Goal: Transaction & Acquisition: Book appointment/travel/reservation

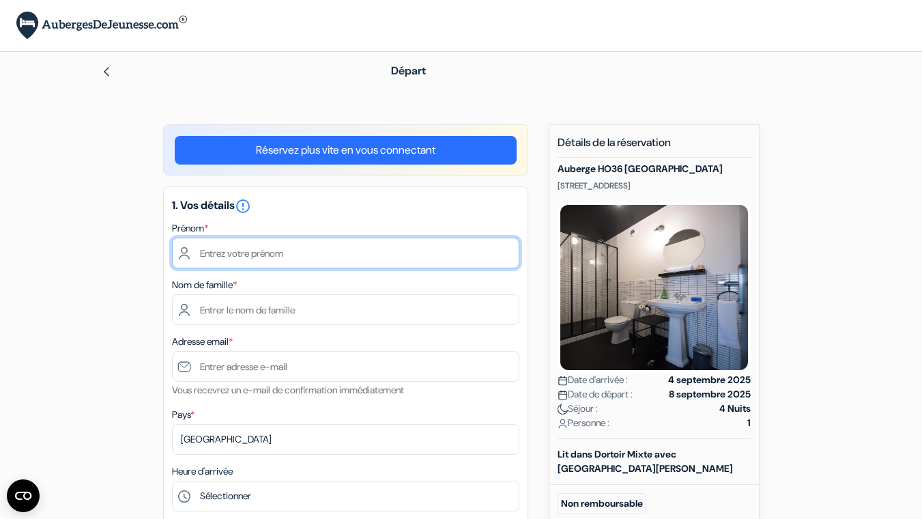
click at [322, 249] on input "text" at bounding box center [346, 253] width 348 height 31
type input "Titus"
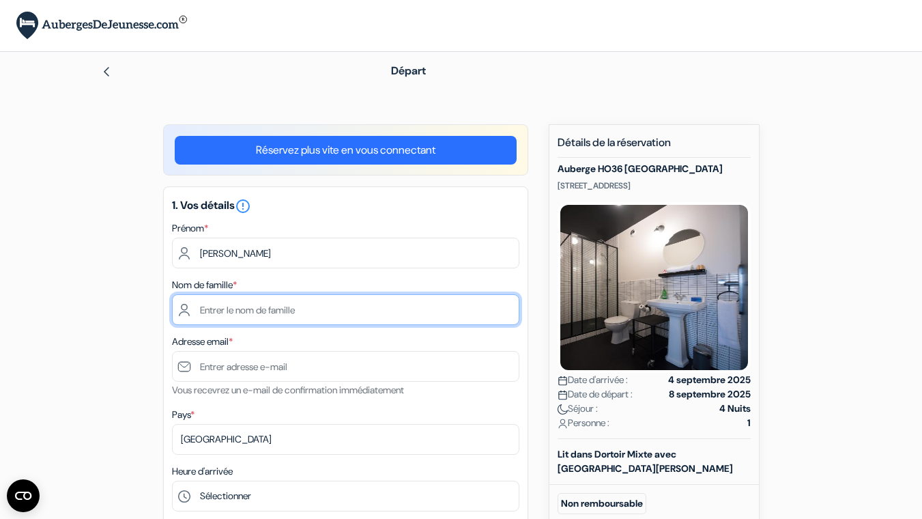
click at [307, 313] on input "text" at bounding box center [346, 309] width 348 height 31
type input "Untersteller"
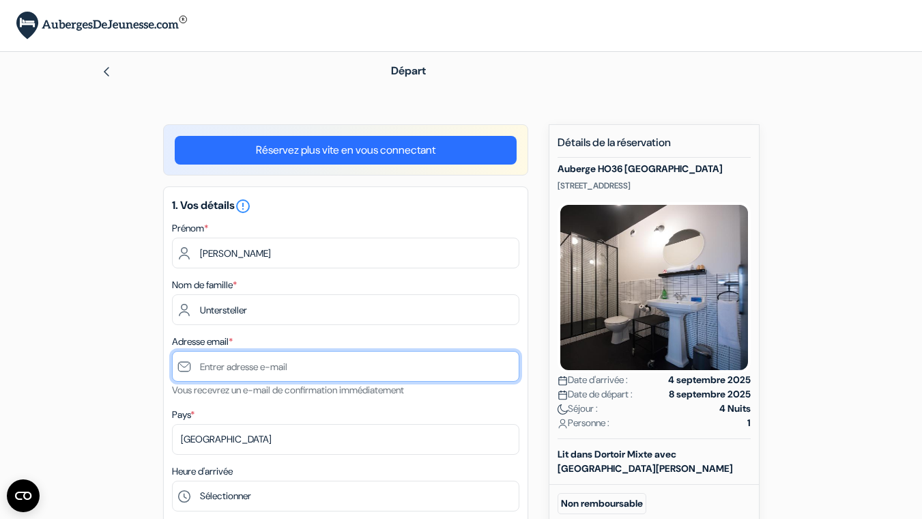
click at [283, 375] on input "text" at bounding box center [346, 366] width 348 height 31
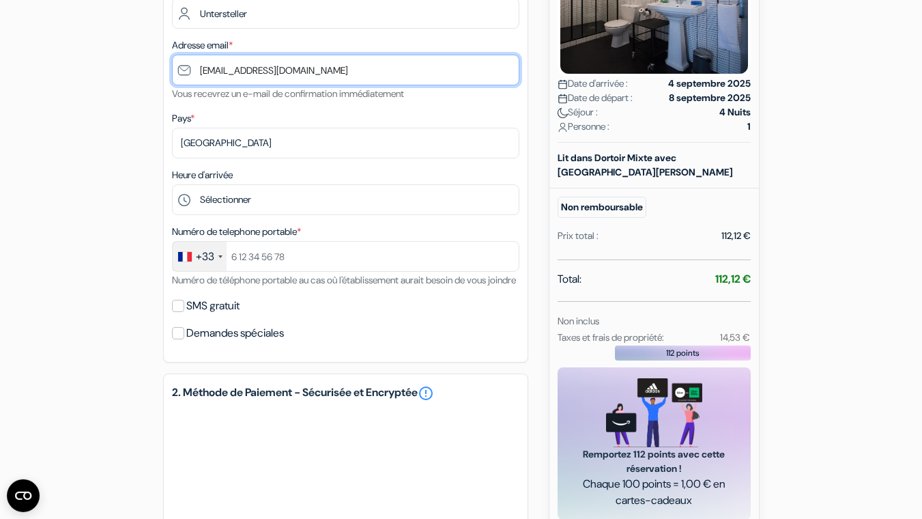
scroll to position [302, 0]
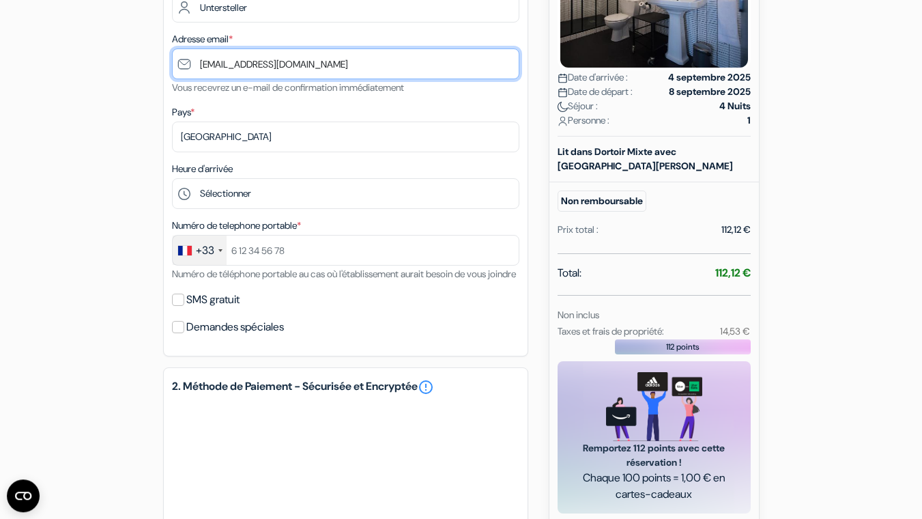
type input "[EMAIL_ADDRESS][DOMAIN_NAME]"
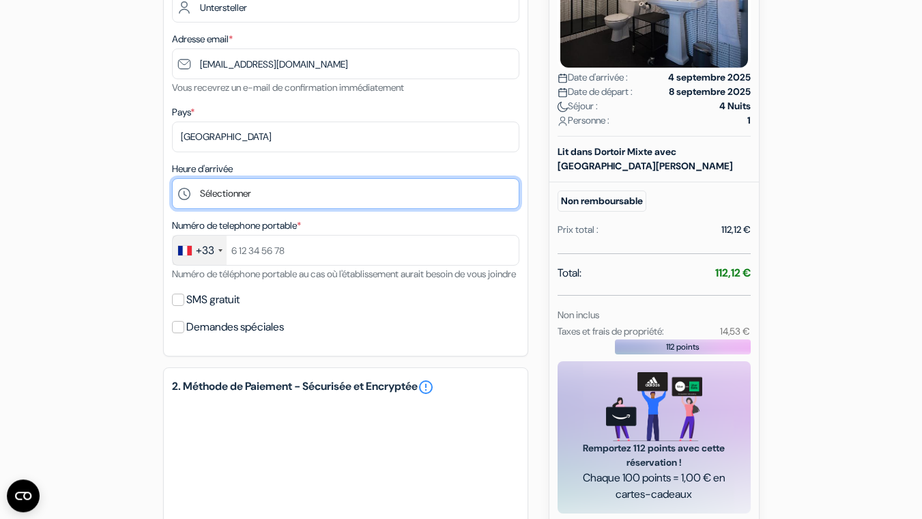
click at [172, 178] on select "Sélectionner 16:00 17:00 18:00 19:00 20:00 21:00 22:00 23:00 0:00" at bounding box center [346, 193] width 348 height 31
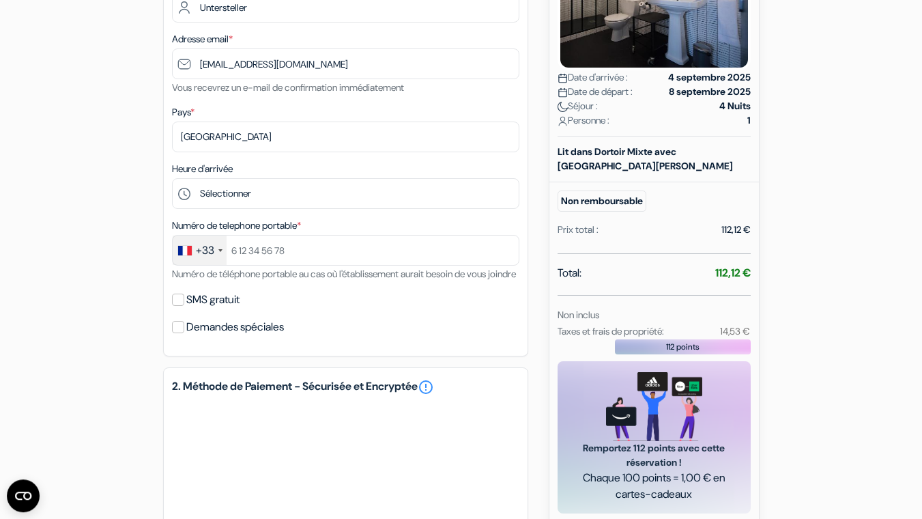
click at [0, 178] on form "Départ add_box Auberge HO36 Lyon 36 rue Montesquieu, Lyon, France no_plan *" at bounding box center [461, 233] width 922 height 969
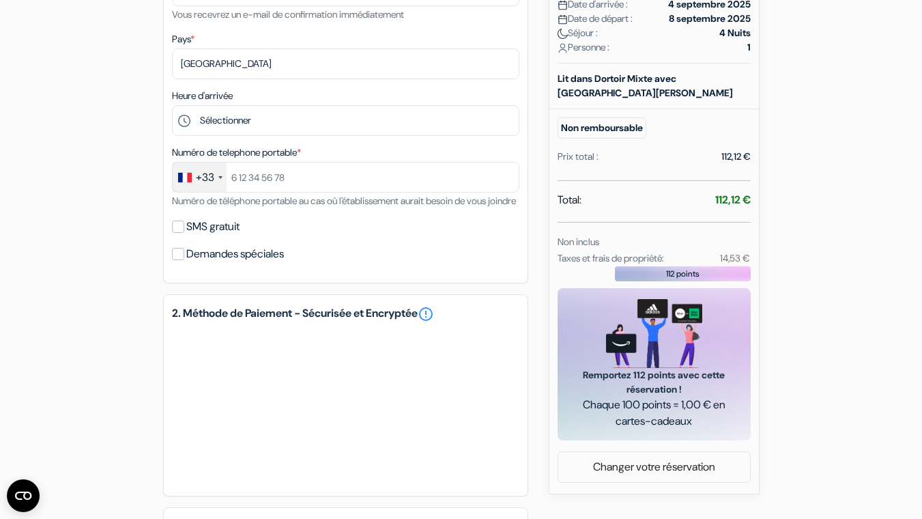
scroll to position [374, 0]
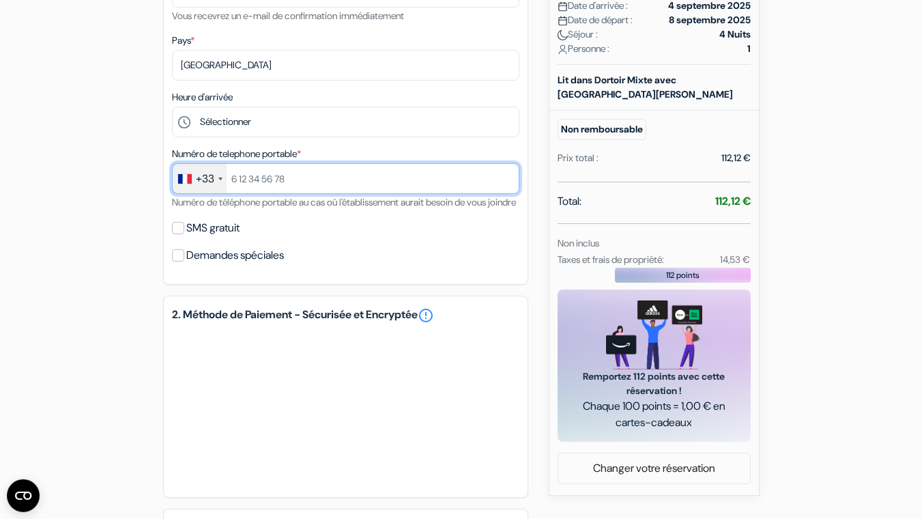
click at [311, 182] on input "text" at bounding box center [346, 178] width 348 height 31
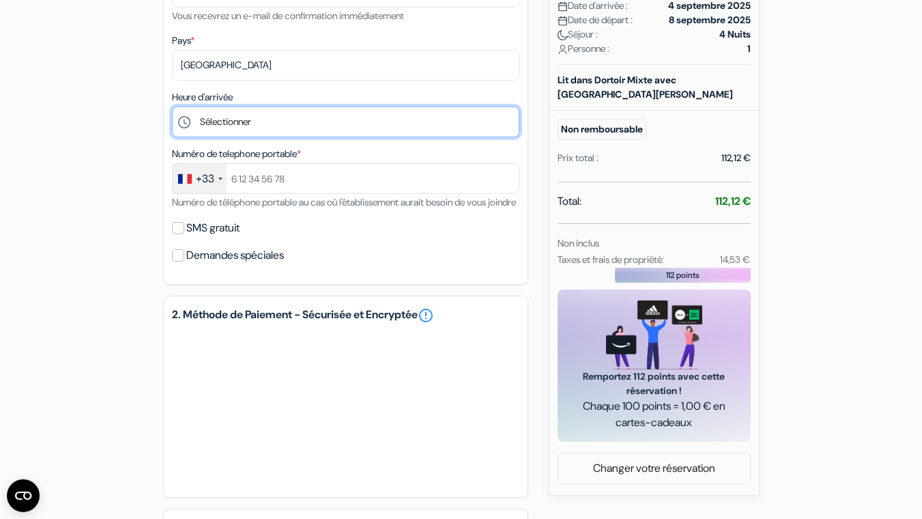
click at [172, 107] on select "Sélectionner 16:00 17:00 18:00 19:00 20:00 21:00 22:00 23:00 0:00" at bounding box center [346, 122] width 348 height 31
select select "17"
click option "17:00" at bounding box center [0, 0] width 0 height 0
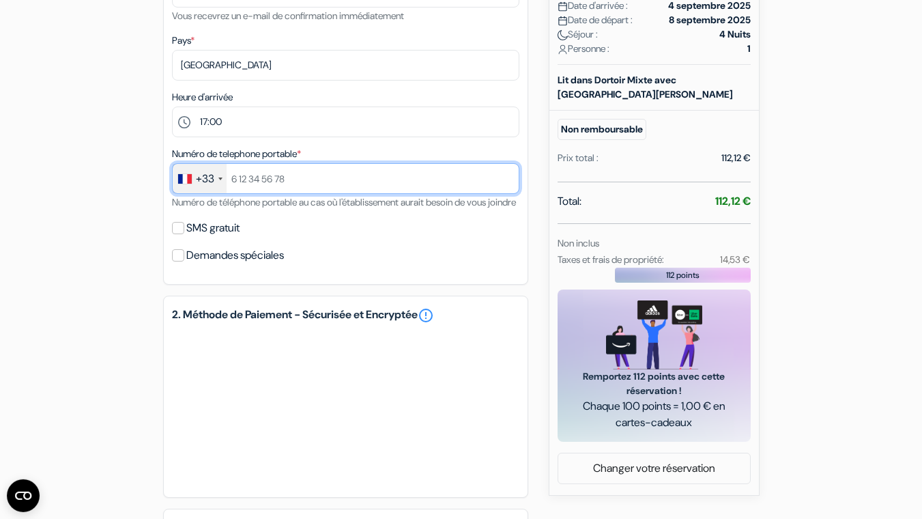
click at [335, 186] on input "text" at bounding box center [346, 178] width 348 height 31
type input "0778322148"
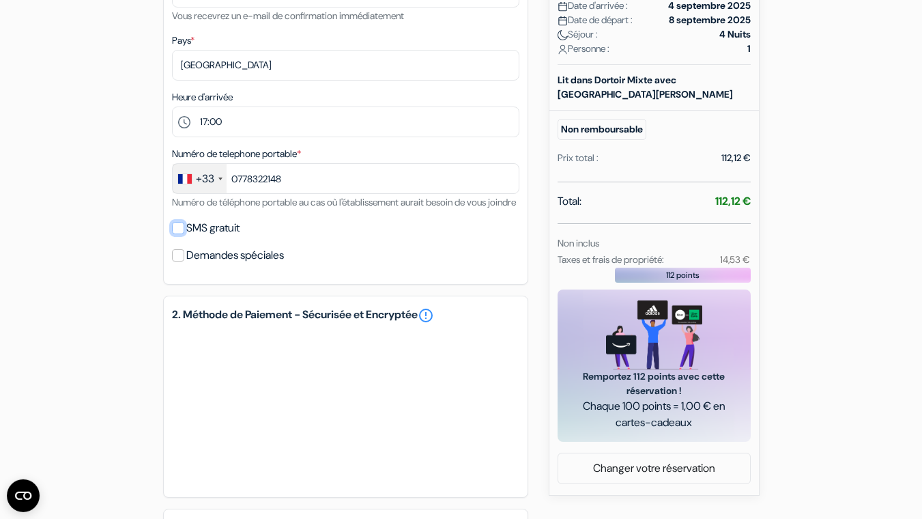
click at [174, 234] on input "SMS gratuit" at bounding box center [178, 228] width 12 height 12
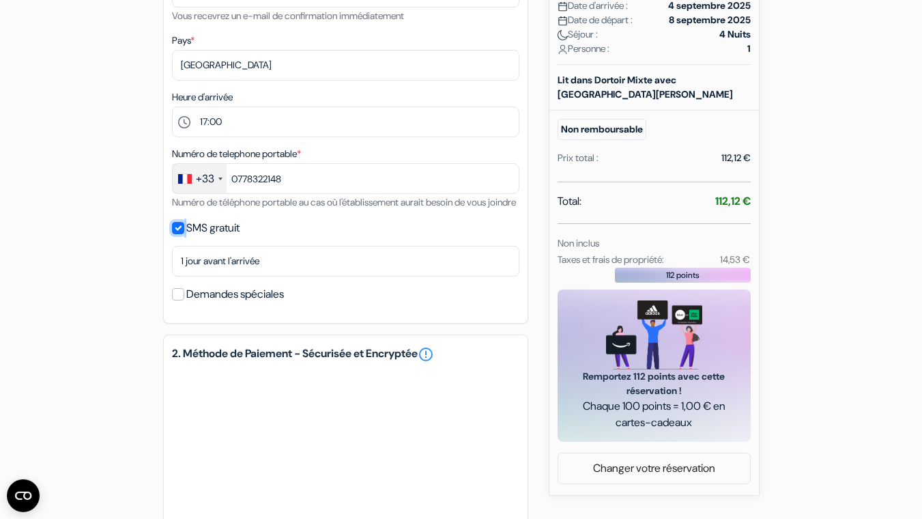
click at [174, 234] on input "SMS gratuit" at bounding box center [178, 228] width 12 height 12
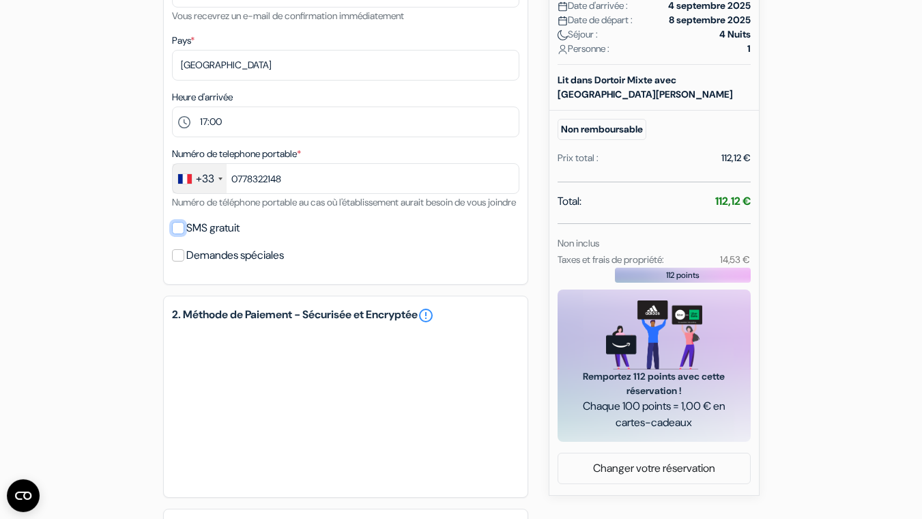
click at [174, 234] on input "SMS gratuit" at bounding box center [178, 228] width 12 height 12
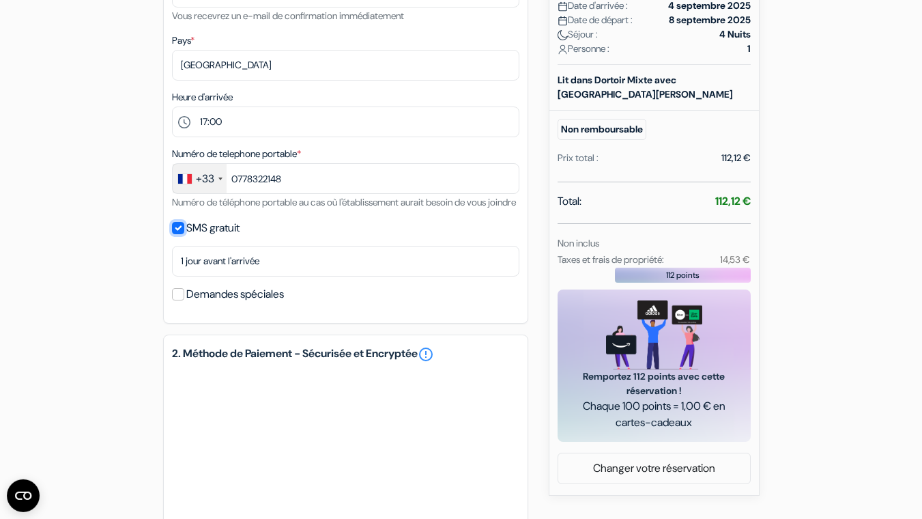
click at [180, 234] on input "SMS gratuit" at bounding box center [178, 228] width 12 height 12
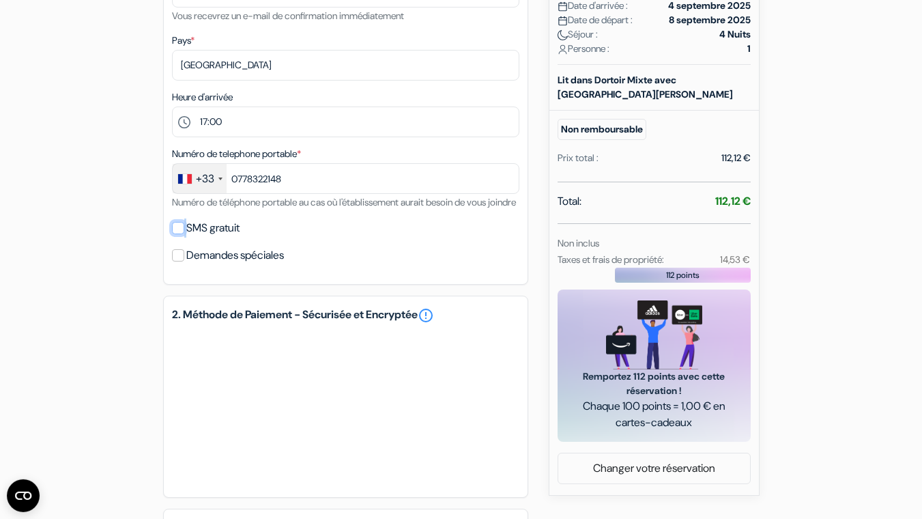
click at [180, 234] on input "SMS gratuit" at bounding box center [178, 228] width 12 height 12
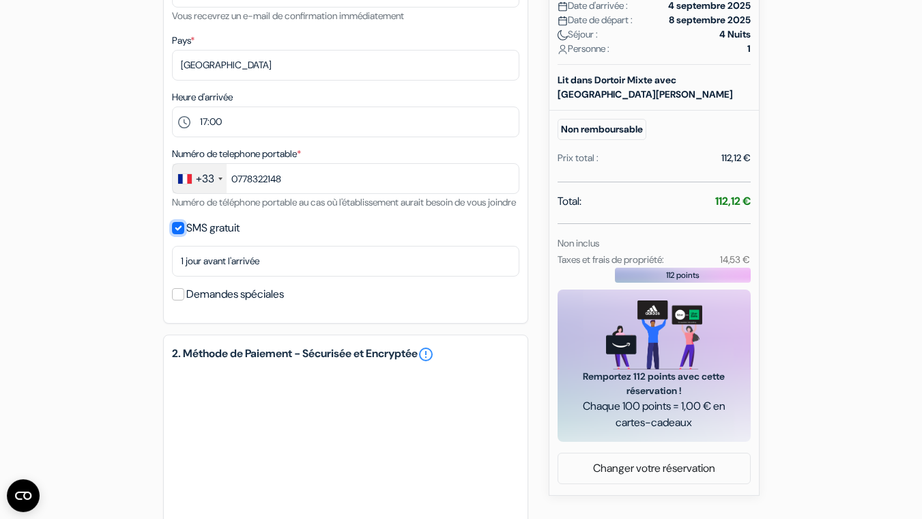
click at [181, 234] on input "SMS gratuit" at bounding box center [178, 228] width 12 height 12
checkbox input "false"
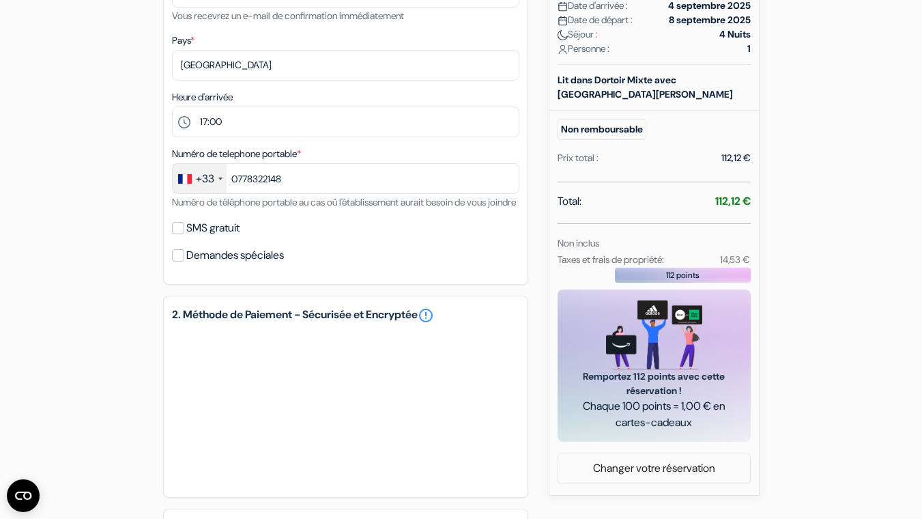
click at [180, 265] on div "Demandes spéciales" at bounding box center [346, 255] width 348 height 19
click at [178, 261] on input "Demandes spéciales" at bounding box center [178, 255] width 12 height 12
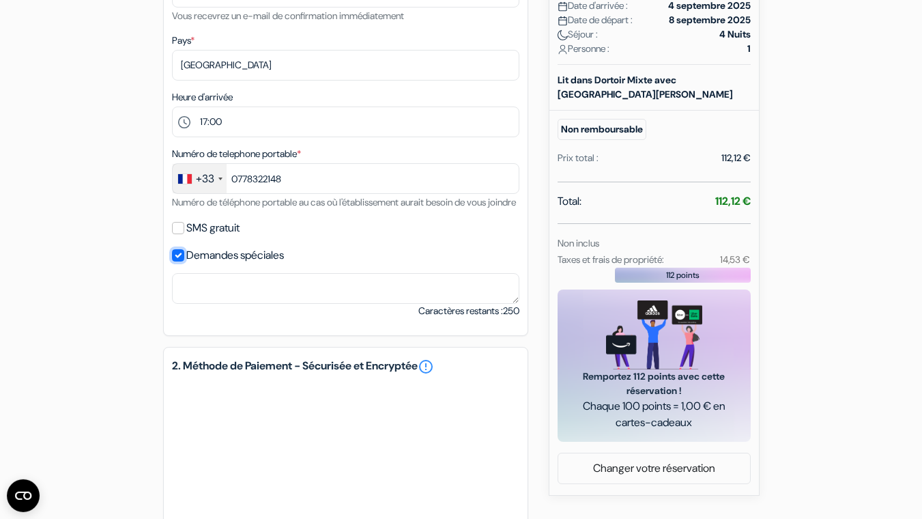
click at [178, 261] on input "Demandes spéciales" at bounding box center [178, 255] width 12 height 12
checkbox input "false"
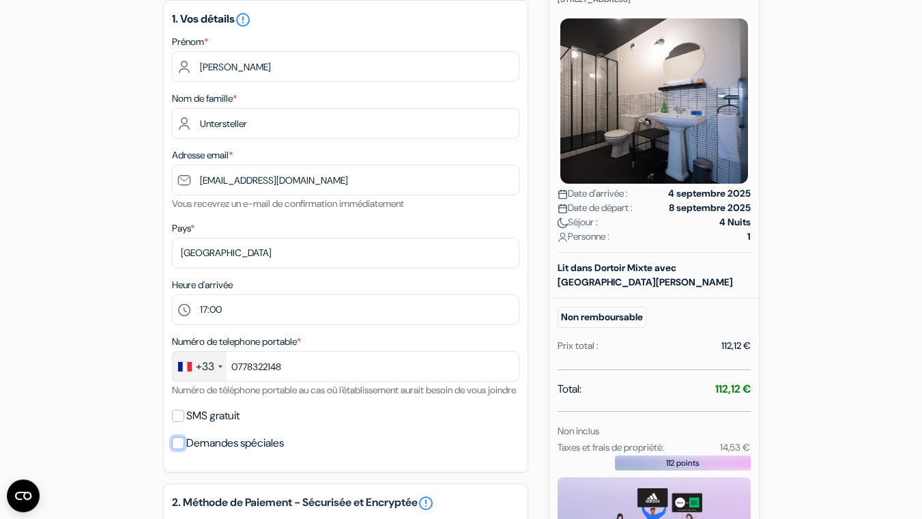
scroll to position [186, 0]
click at [359, 231] on div "Pays * Selectionner le pays Abkhazie Afghanistan Afrique du Sud Albanie Algérie…" at bounding box center [346, 244] width 348 height 48
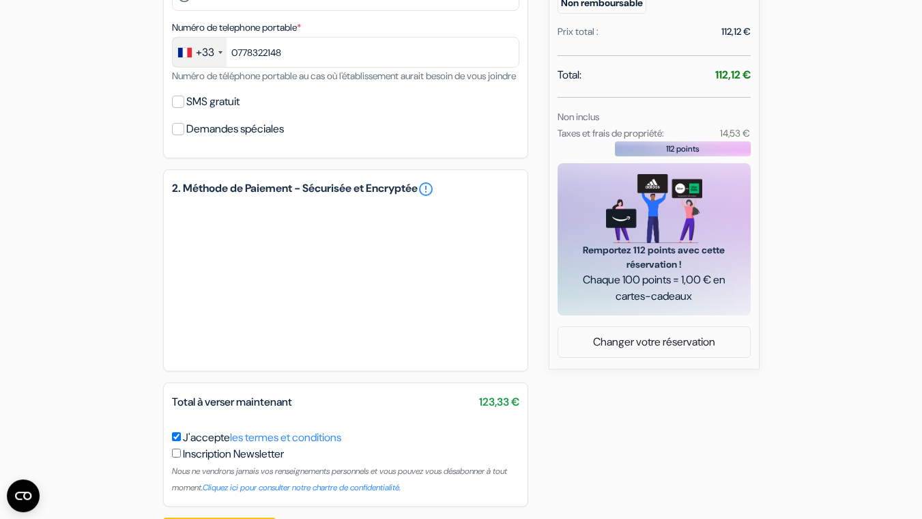
scroll to position [567, 0]
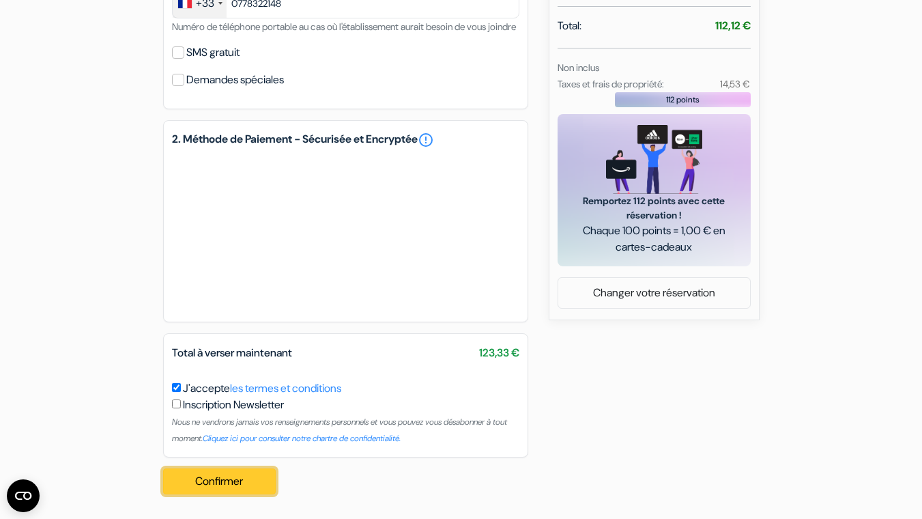
click at [205, 486] on button "Confirmer Loading..." at bounding box center [219, 481] width 113 height 26
click at [240, 498] on div "Confirmer Loading... Traitement de la demande..." at bounding box center [224, 481] width 122 height 48
click at [255, 492] on button "Confirmer Loading..." at bounding box center [219, 481] width 113 height 26
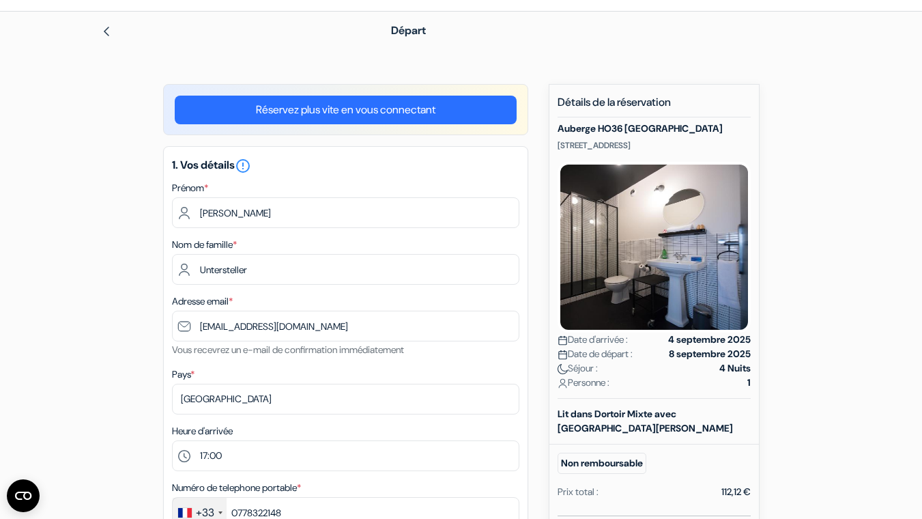
scroll to position [0, 0]
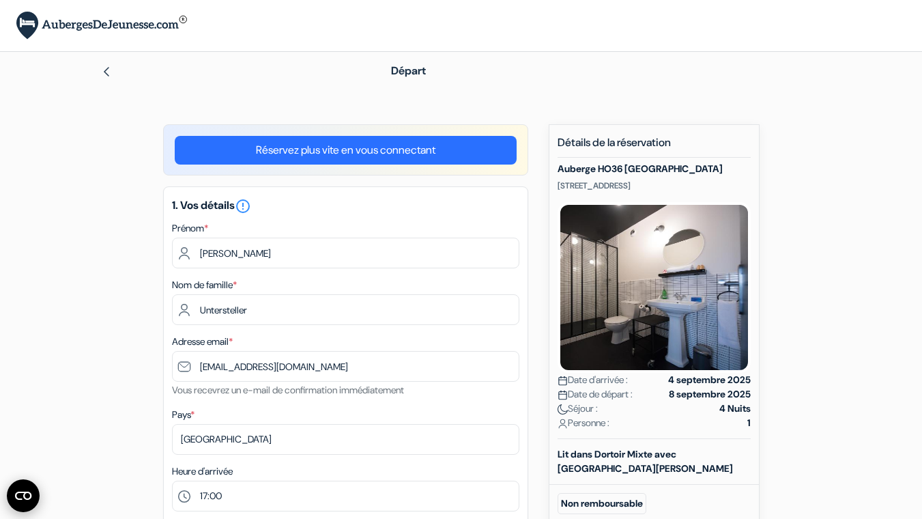
click at [29, 497] on icon "Ouvrir le widget CMP" at bounding box center [23, 496] width 16 height 8
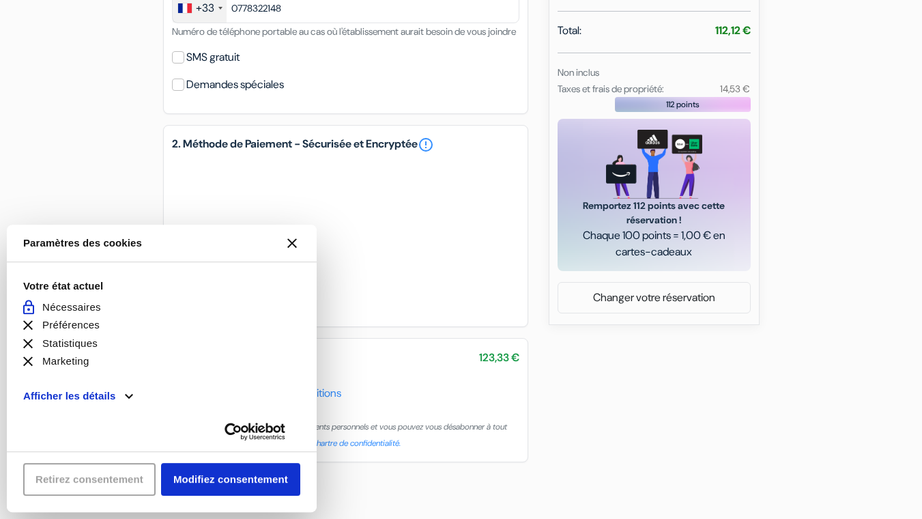
scroll to position [545, 0]
click at [292, 246] on icon "[#WIDGET_ICON_CROSS#]" at bounding box center [292, 243] width 10 height 10
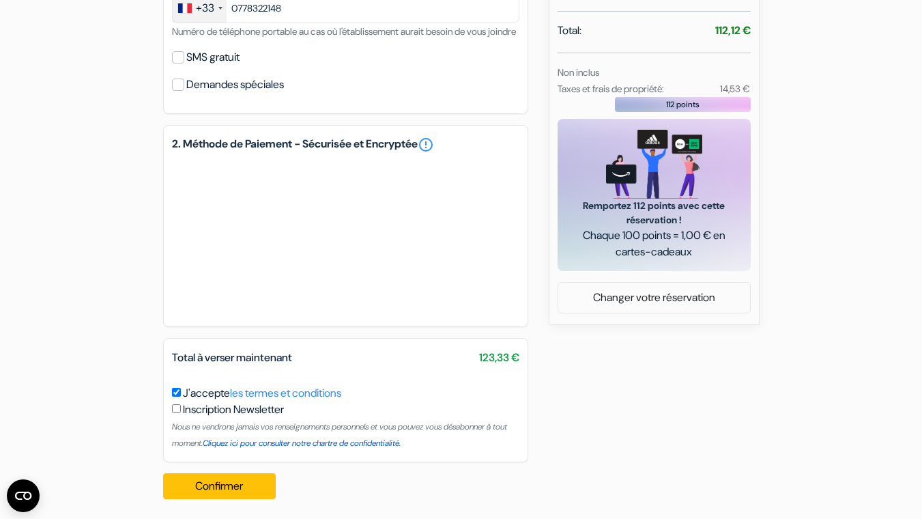
scroll to position [567, 0]
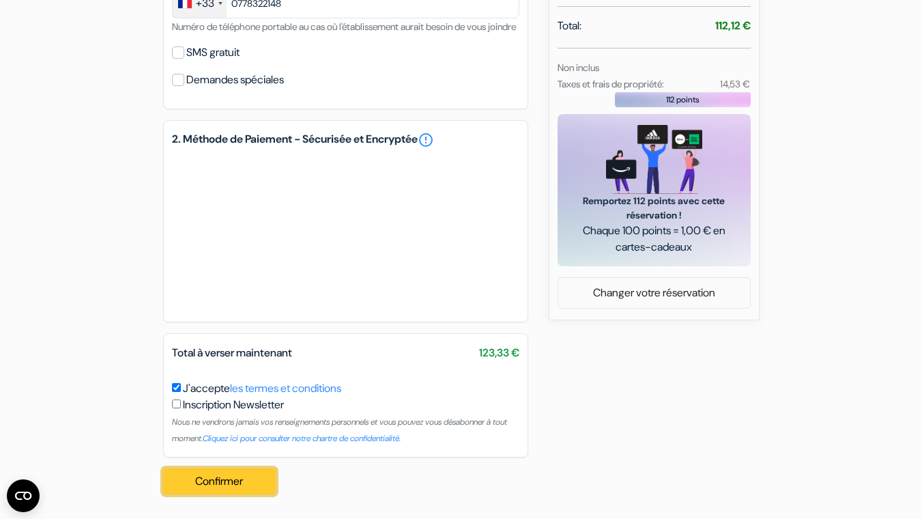
click at [265, 482] on button "Confirmer Loading..." at bounding box center [219, 481] width 113 height 26
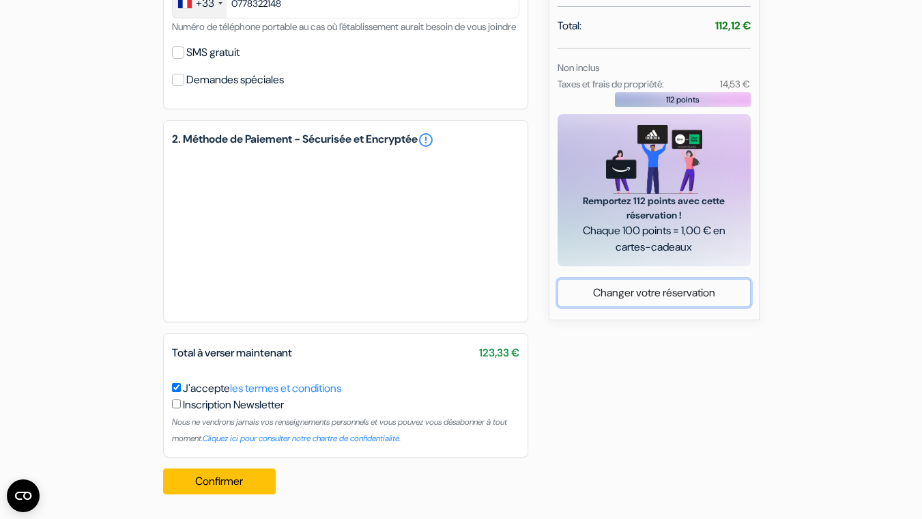
click at [642, 284] on link "Changer votre réservation" at bounding box center [654, 293] width 192 height 26
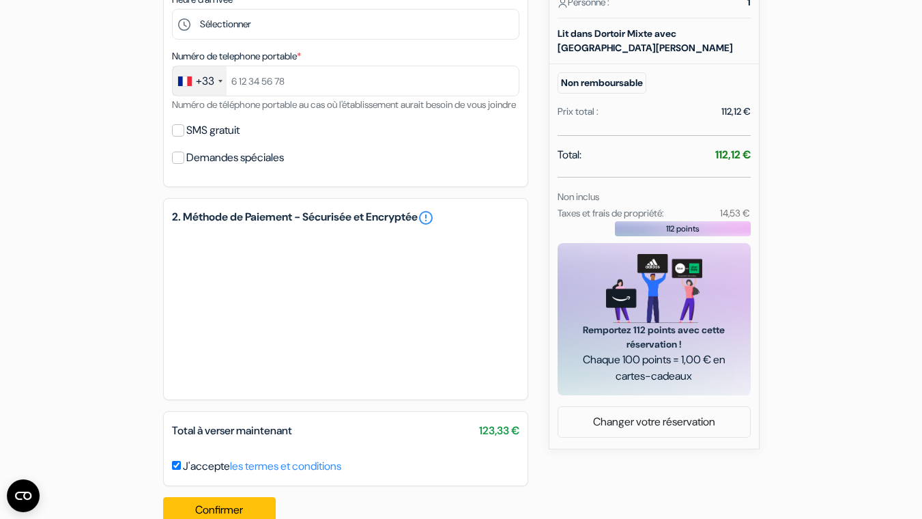
scroll to position [467, 0]
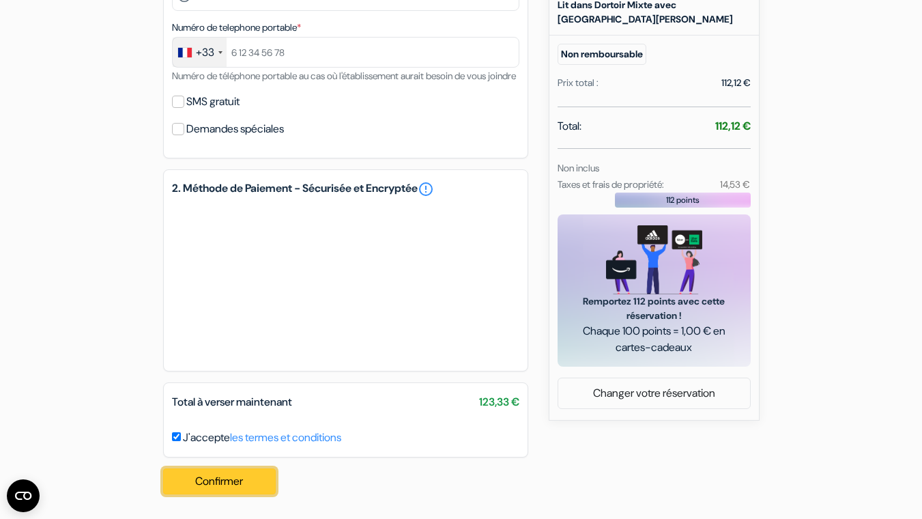
click at [236, 492] on button "Confirmer Loading..." at bounding box center [219, 481] width 113 height 26
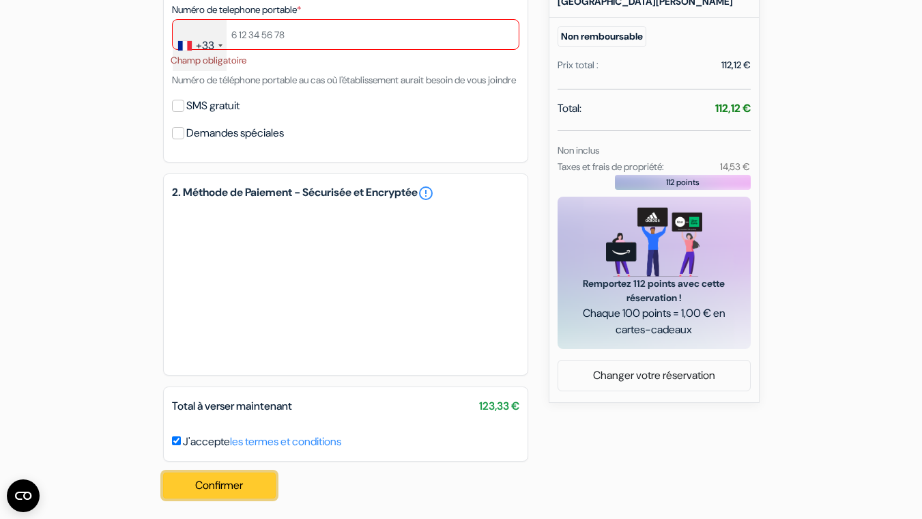
click at [250, 498] on button "Confirmer Loading..." at bounding box center [219, 485] width 113 height 26
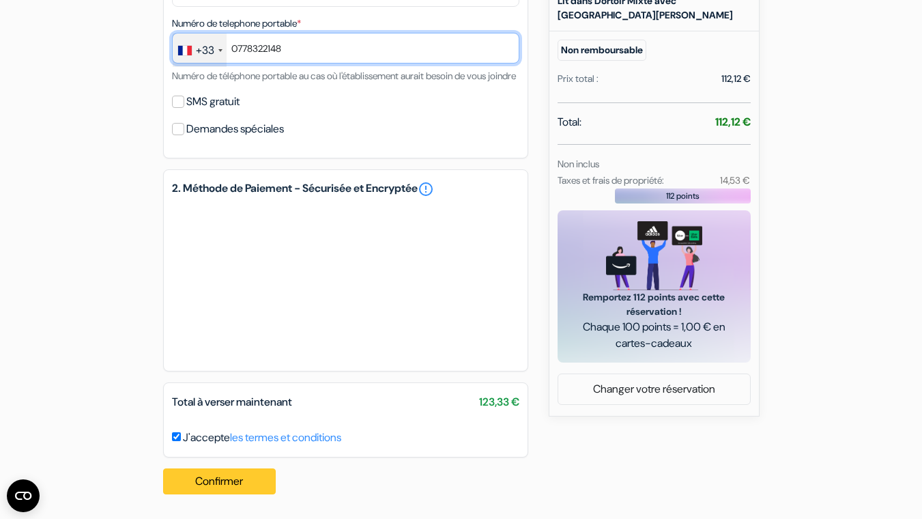
type input "0778322148"
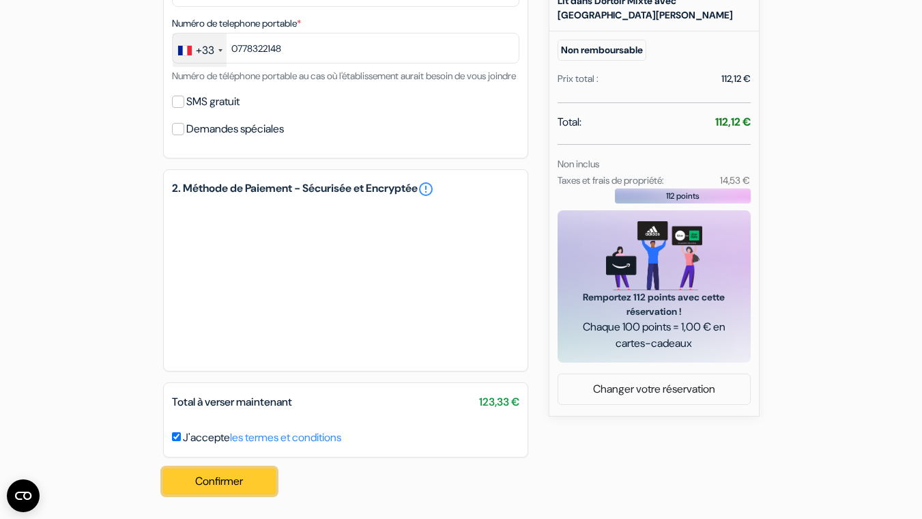
click at [245, 485] on button "Confirmer Loading..." at bounding box center [219, 481] width 113 height 26
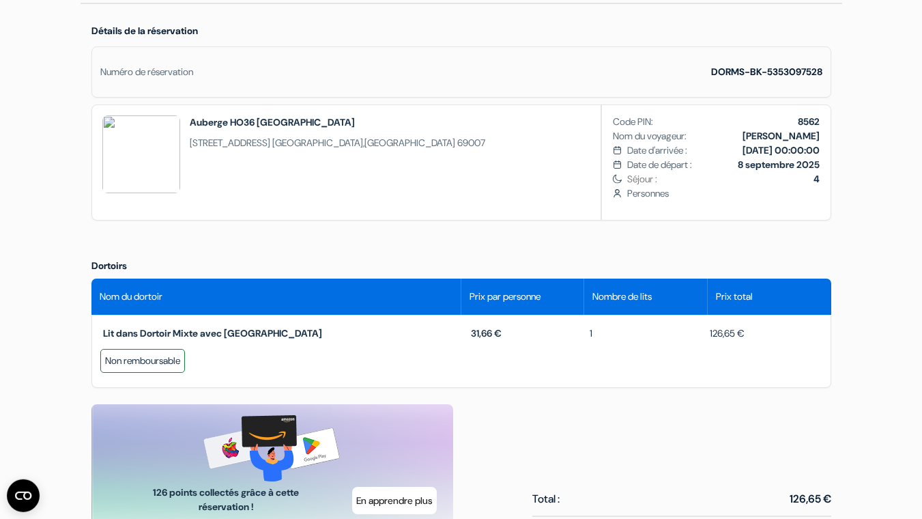
scroll to position [395, 0]
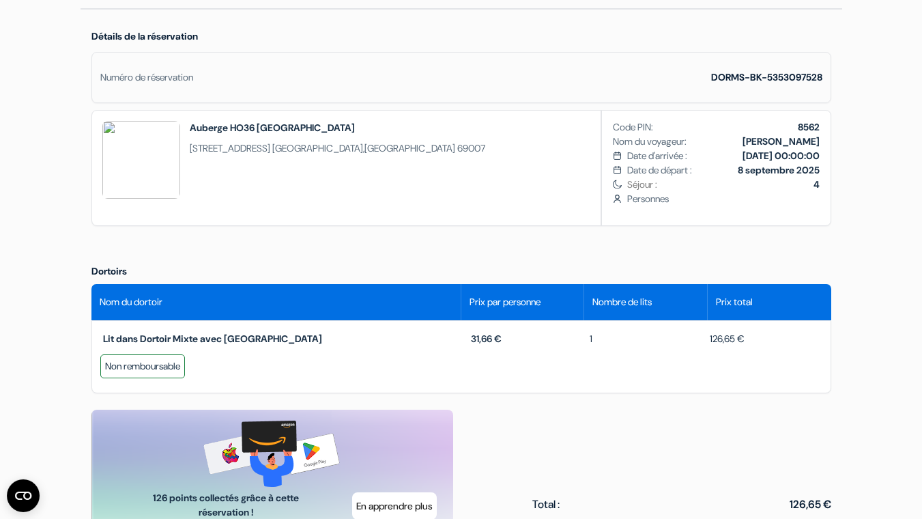
click at [797, 167] on b "8 septembre 2025" at bounding box center [779, 170] width 82 height 12
click at [698, 148] on div "Nom du voyageur: [PERSON_NAME]" at bounding box center [716, 141] width 207 height 14
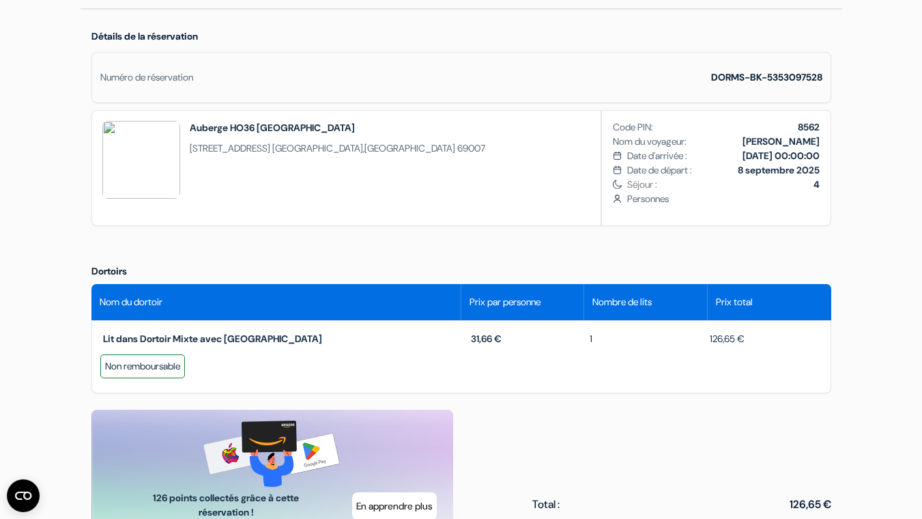
click at [698, 148] on div "Nom du voyageur: [PERSON_NAME]" at bounding box center [716, 141] width 207 height 14
